Goal: Task Accomplishment & Management: Manage account settings

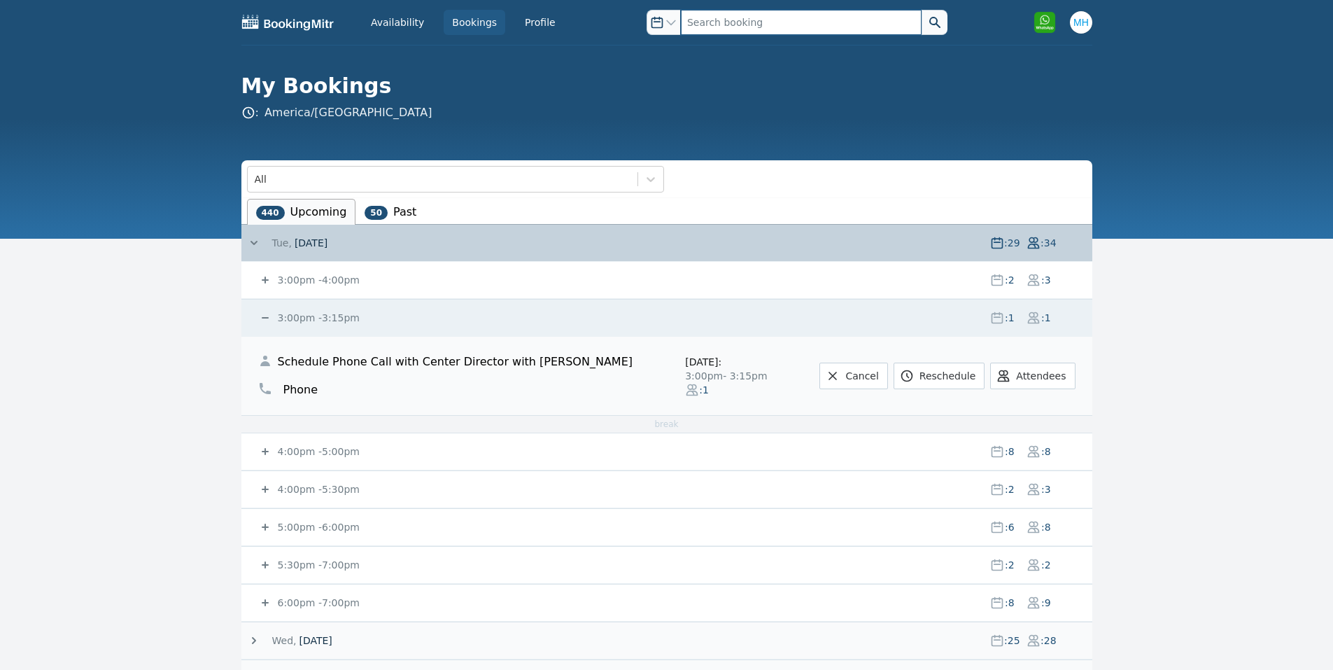
click at [723, 14] on input "text" at bounding box center [801, 22] width 241 height 25
click at [269, 449] on icon at bounding box center [265, 451] width 14 height 14
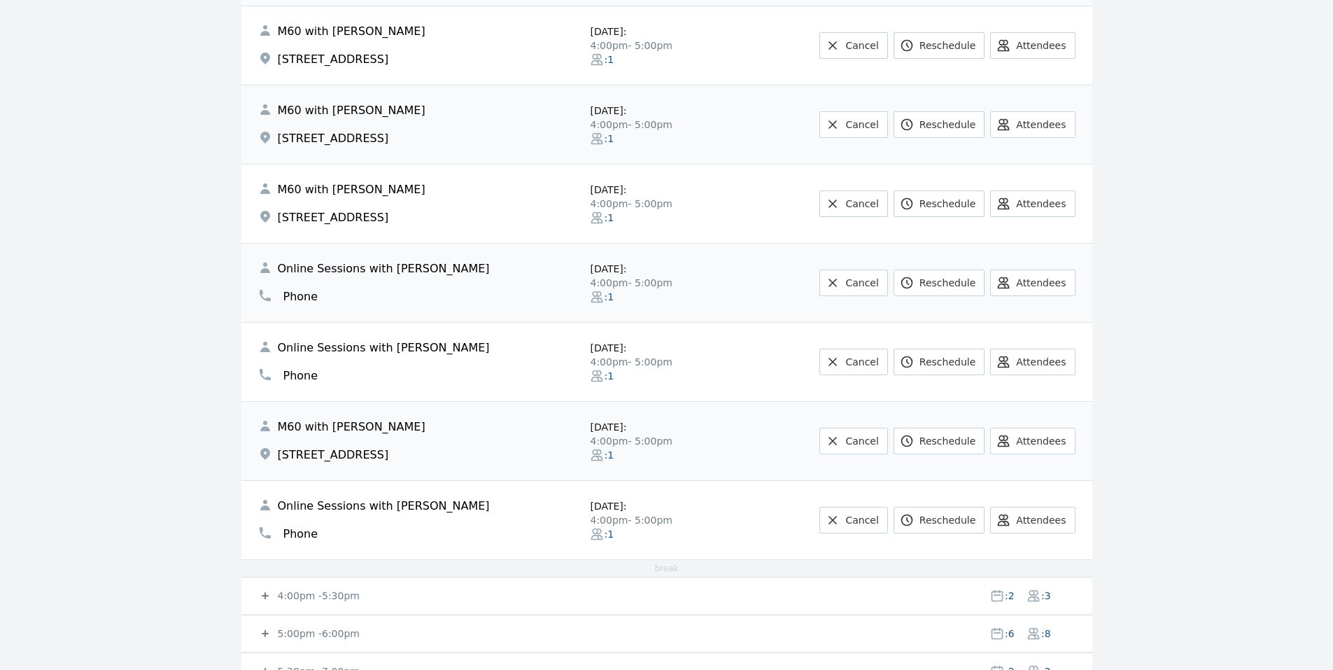
scroll to position [560, 0]
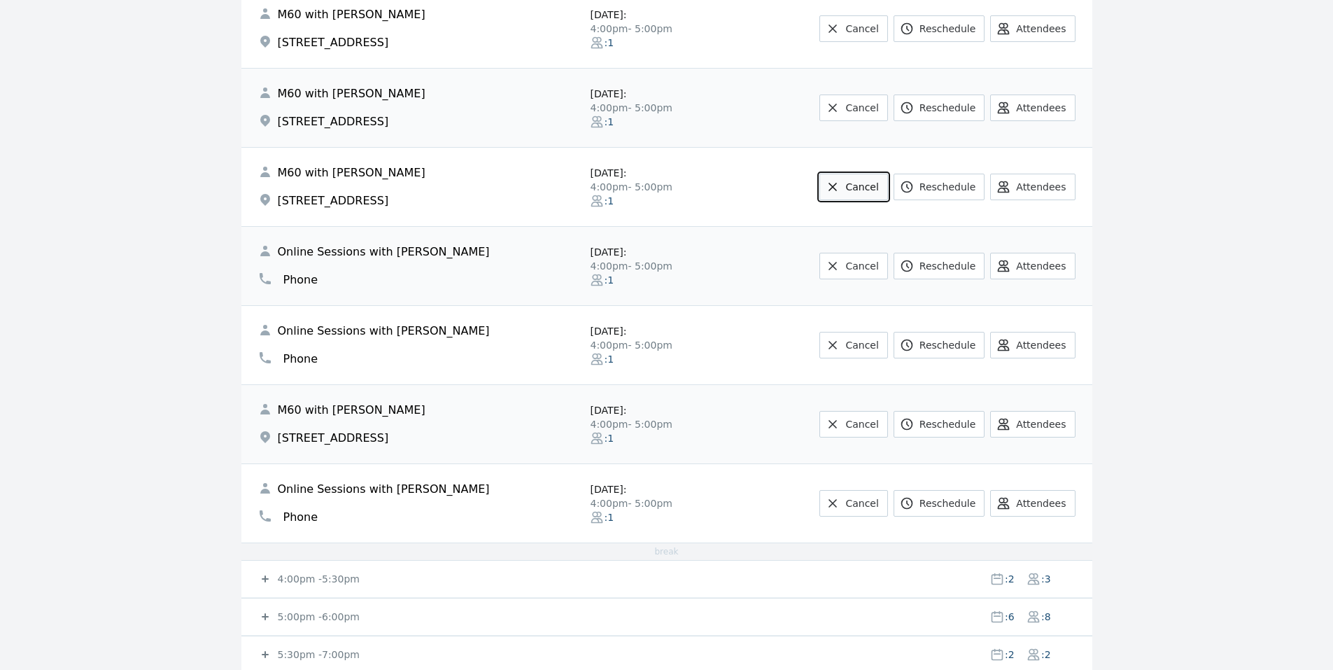
click at [840, 190] on icon at bounding box center [833, 187] width 14 height 14
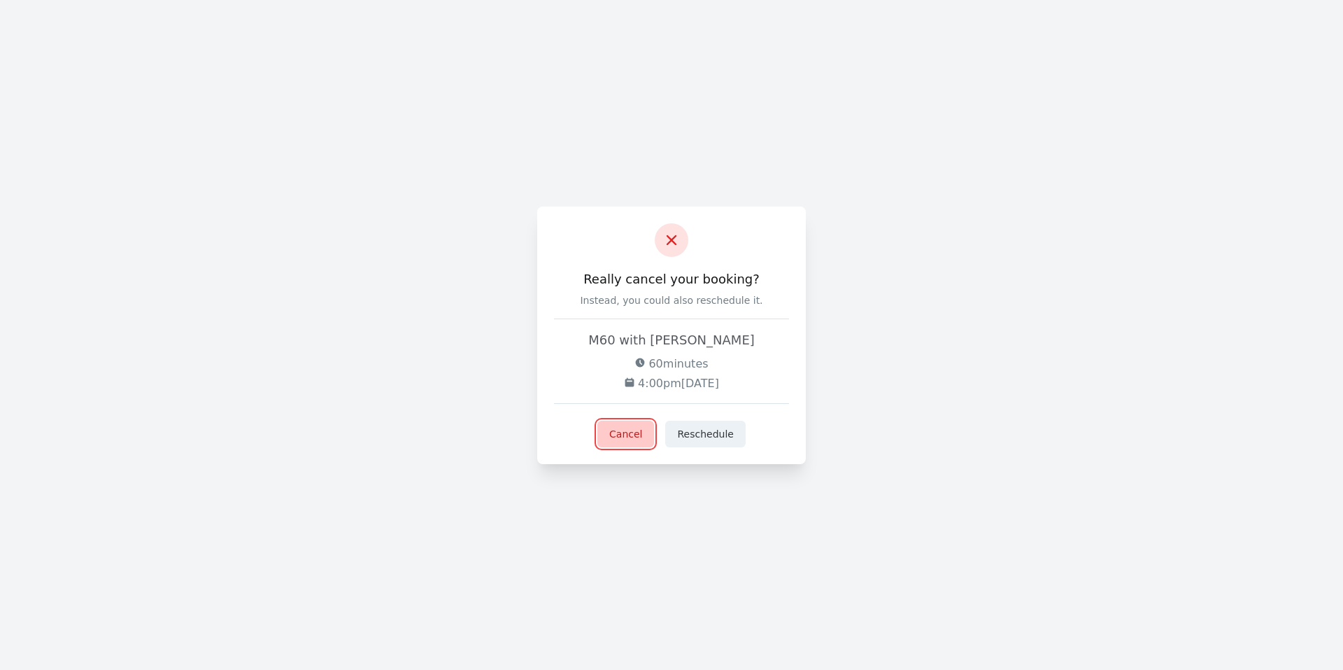
click at [636, 428] on button "Cancel" at bounding box center [626, 433] width 57 height 27
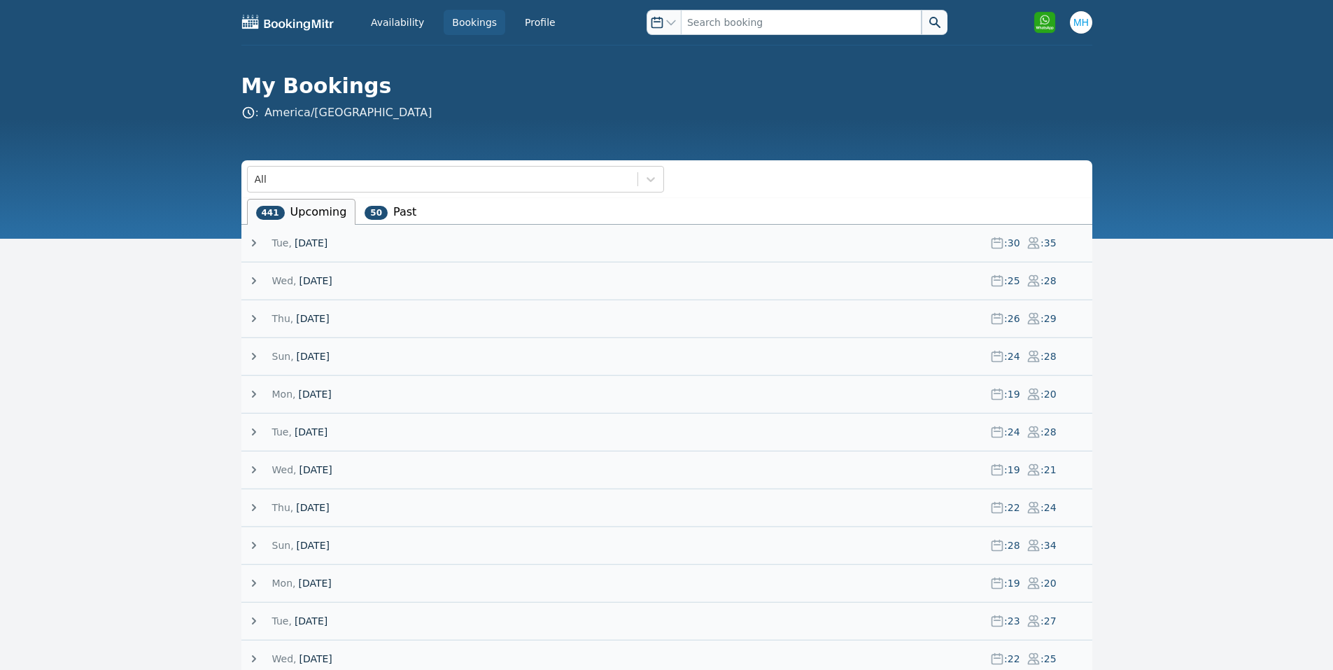
click at [295, 239] on span "[DATE]" at bounding box center [311, 243] width 33 height 14
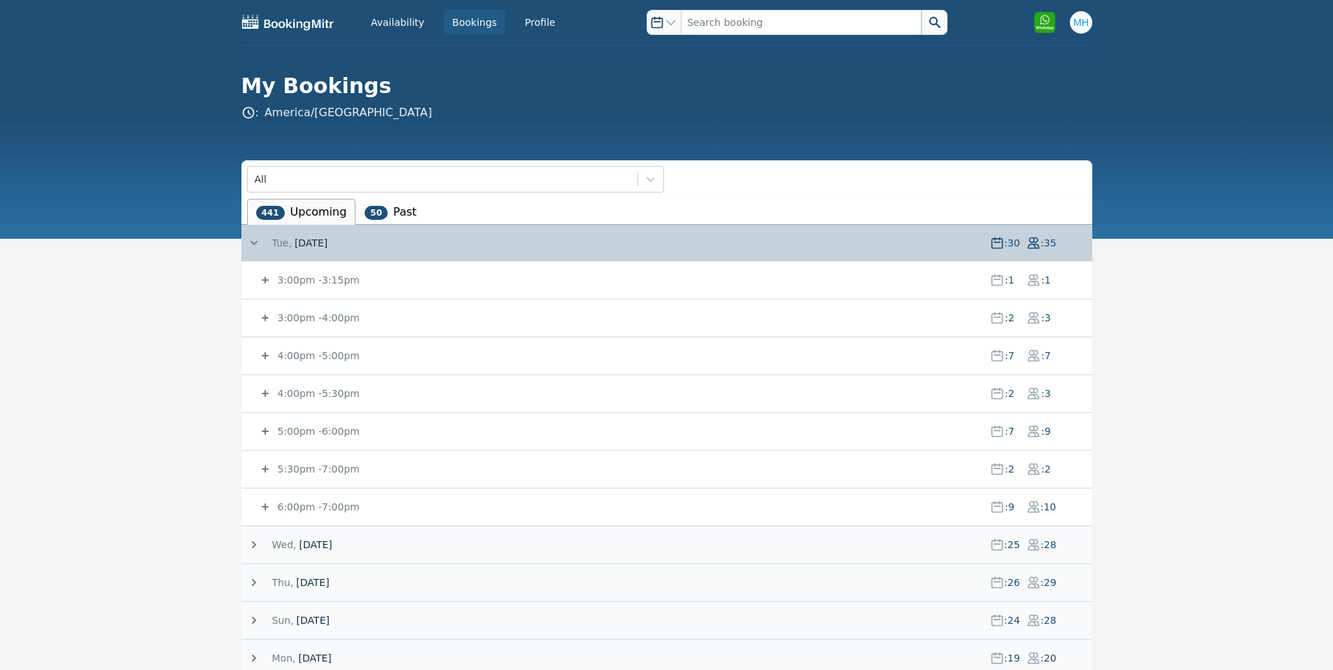
click at [334, 351] on small "4:00pm - 5:00pm" at bounding box center [317, 355] width 85 height 11
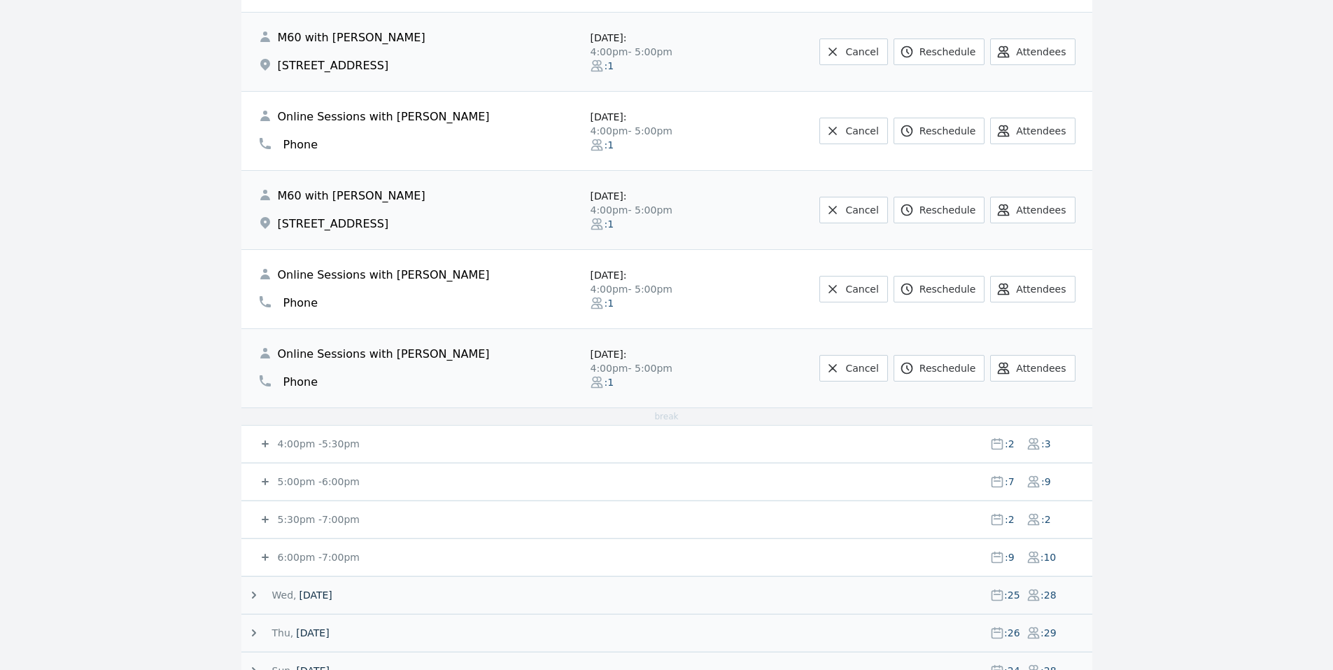
scroll to position [560, 0]
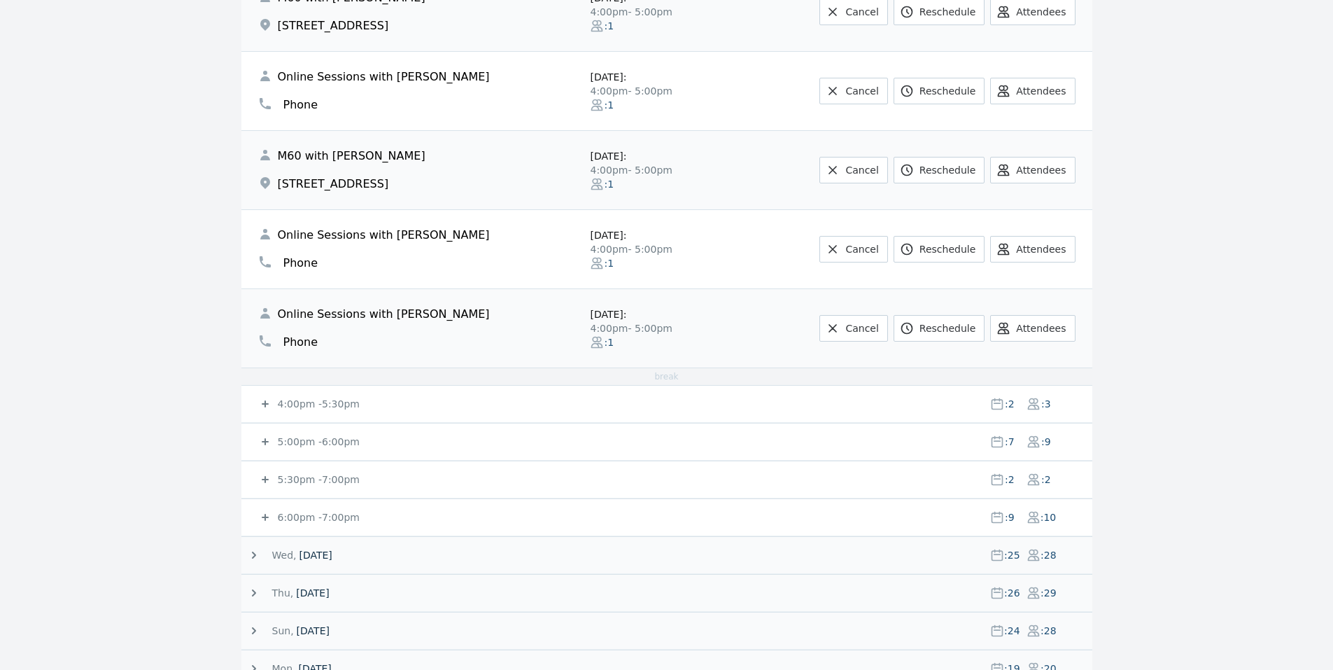
click at [330, 399] on small "4:00pm - 5:30pm" at bounding box center [317, 403] width 85 height 11
